Goal: Information Seeking & Learning: Learn about a topic

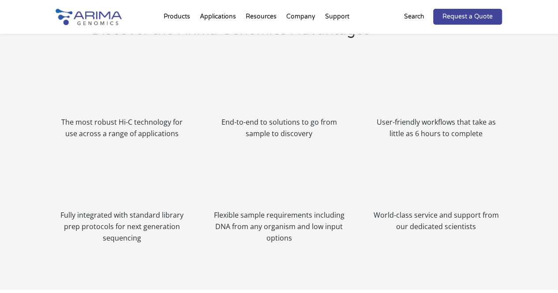
scroll to position [945, 0]
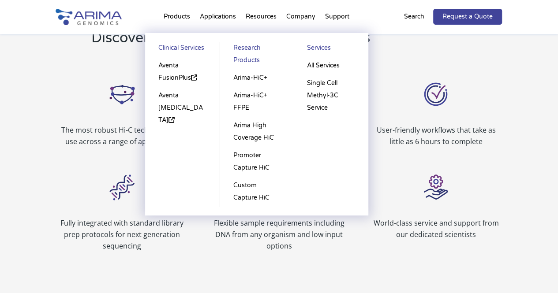
click at [182, 14] on li "Products Clinical Services Aventa FusionPlus Aventa [MEDICAL_DATA] Research Pro…" at bounding box center [177, 19] width 36 height 30
click at [182, 18] on li "Products Clinical Services Aventa FusionPlus Aventa Lymphoma Research Products …" at bounding box center [177, 19] width 36 height 30
click at [182, 50] on link "Clinical Services" at bounding box center [182, 49] width 57 height 15
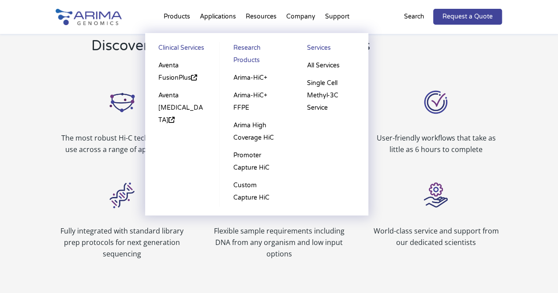
click at [244, 60] on link "Research Products" at bounding box center [256, 55] width 56 height 27
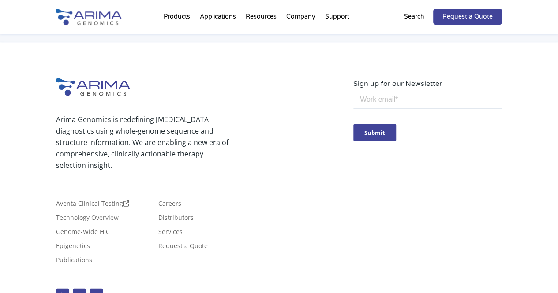
scroll to position [2501, 0]
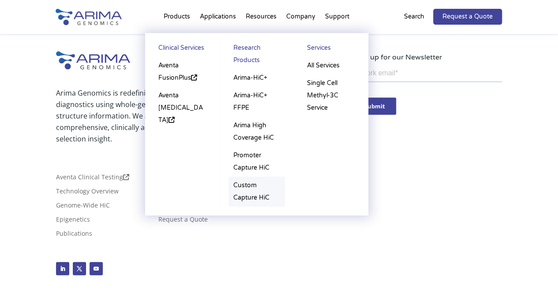
click at [247, 183] on link "Custom Capture HiC" at bounding box center [256, 192] width 56 height 30
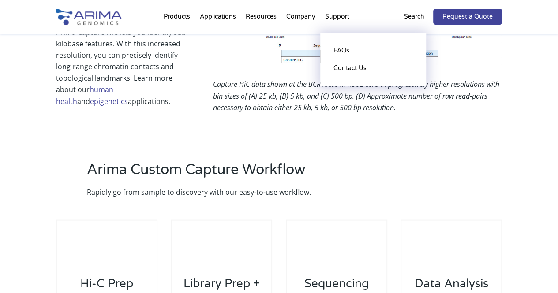
scroll to position [740, 0]
